Goal: Check status: Check status

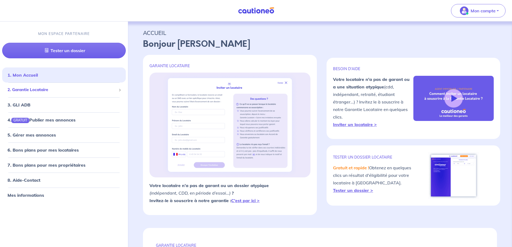
click at [35, 92] on span "2. Garantie Locataire" at bounding box center [62, 90] width 109 height 6
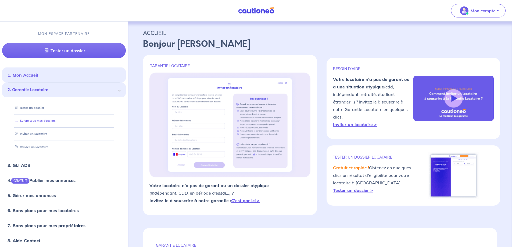
click at [42, 122] on link "Suivre tous mes dossiers" at bounding box center [34, 121] width 43 height 4
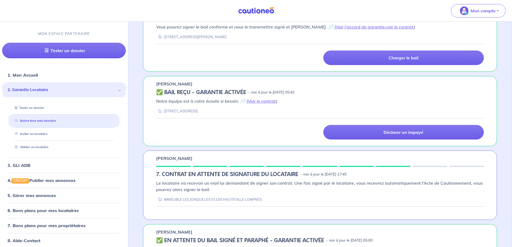
scroll to position [134, 0]
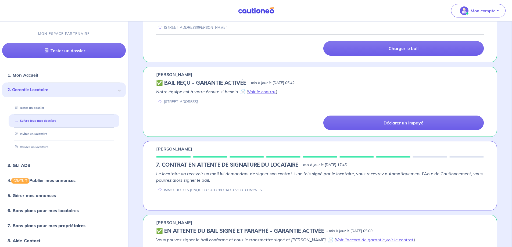
click at [232, 165] on h5 "7. CONTRAT EN ATTENTE DE SIGNATURE DU LOCATAIRE" at bounding box center [227, 165] width 142 height 6
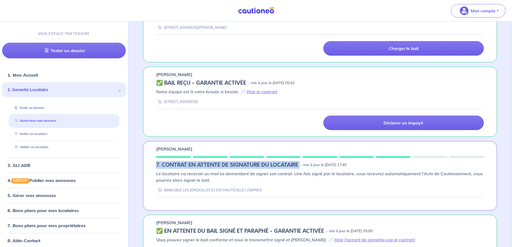
click at [232, 165] on h5 "7. CONTRAT EN ATTENTE DE SIGNATURE DU LOCATAIRE" at bounding box center [227, 165] width 142 height 6
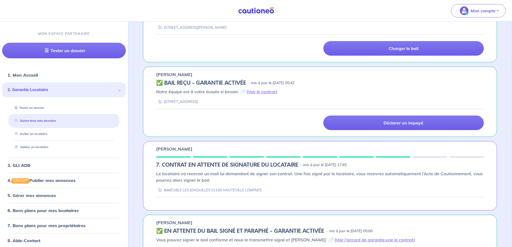
click at [163, 118] on div "Déclarer un impayé" at bounding box center [320, 123] width 334 height 15
